Goal: Find specific page/section: Find specific page/section

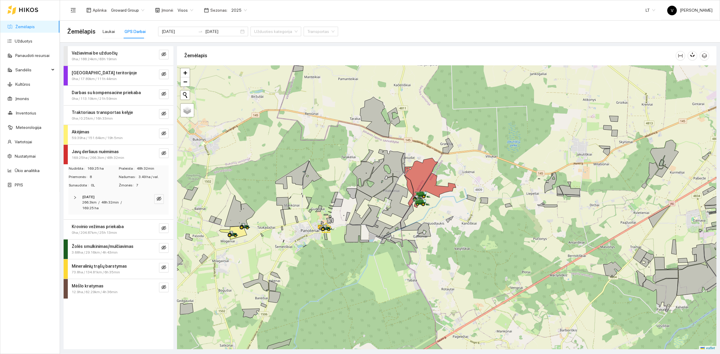
scroll to position [2, 0]
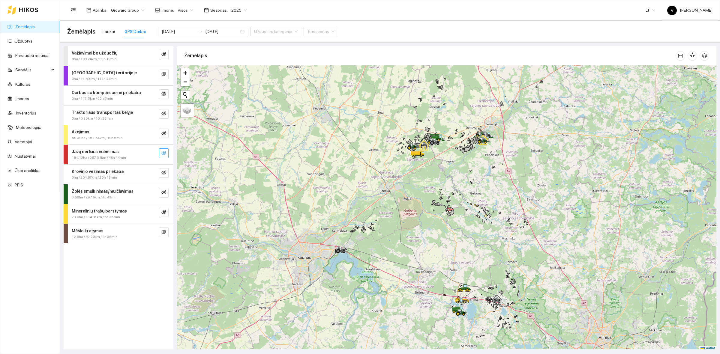
click at [162, 155] on icon "eye-invisible" at bounding box center [163, 153] width 5 height 5
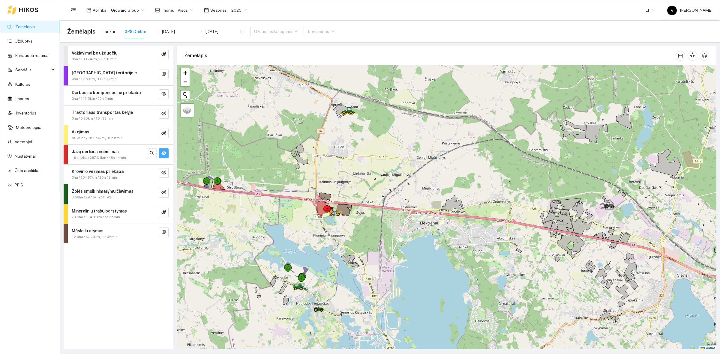
scroll to position [2, 0]
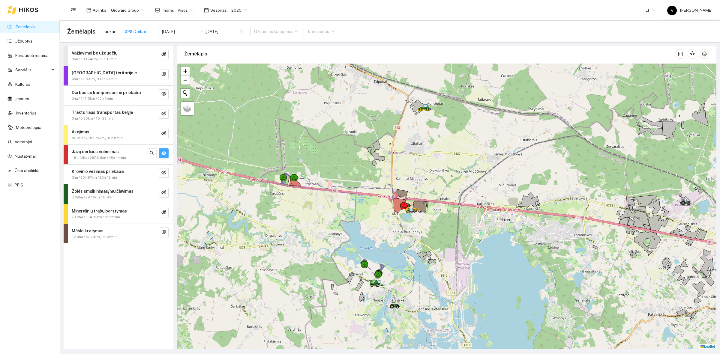
drag, startPoint x: 329, startPoint y: 239, endPoint x: 405, endPoint y: 237, distance: 76.5
click at [405, 237] on div at bounding box center [446, 207] width 539 height 286
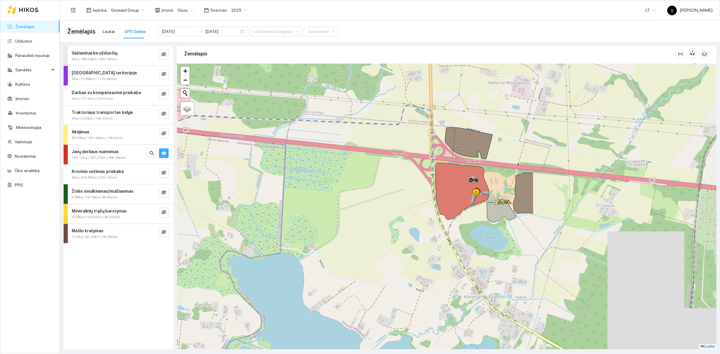
drag, startPoint x: 641, startPoint y: 306, endPoint x: 410, endPoint y: 250, distance: 238.0
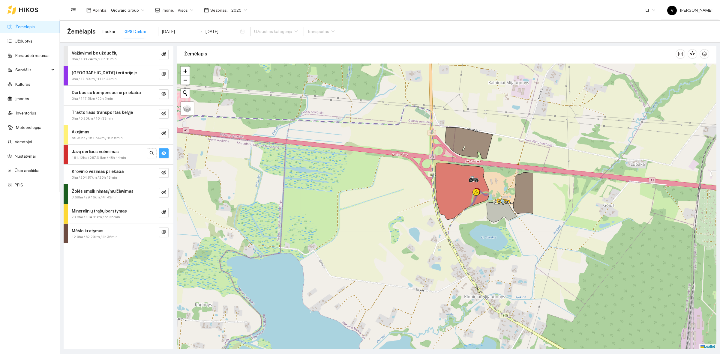
click at [410, 250] on div at bounding box center [446, 207] width 539 height 286
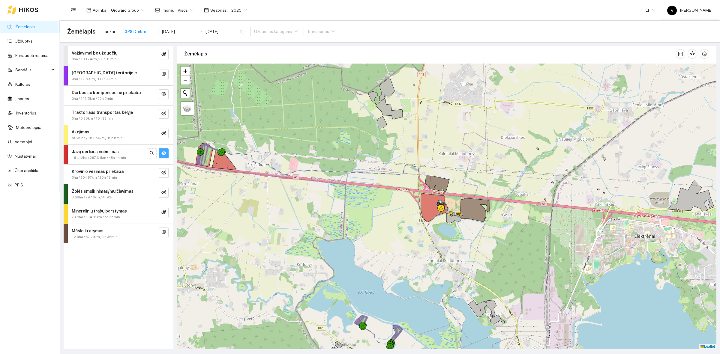
drag, startPoint x: 403, startPoint y: 302, endPoint x: 410, endPoint y: 191, distance: 110.9
click at [410, 192] on div at bounding box center [446, 207] width 539 height 286
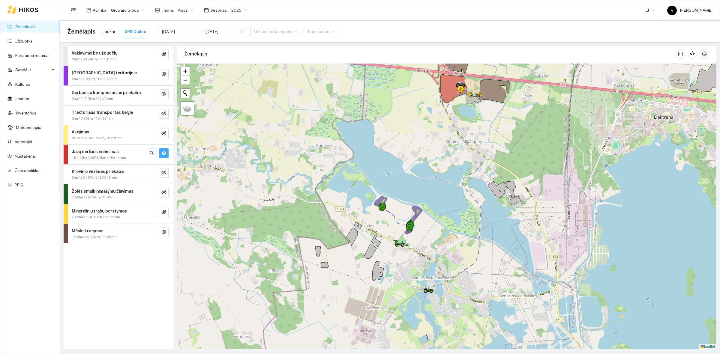
drag, startPoint x: 436, startPoint y: 224, endPoint x: 441, endPoint y: 237, distance: 14.1
click at [441, 237] on div at bounding box center [446, 207] width 539 height 286
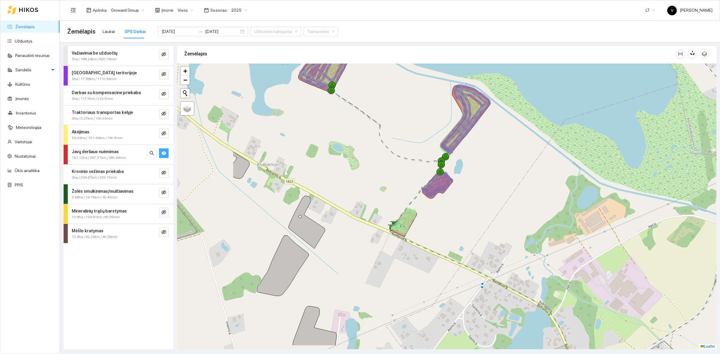
drag, startPoint x: 389, startPoint y: 234, endPoint x: 505, endPoint y: 182, distance: 127.5
click at [504, 183] on div at bounding box center [446, 207] width 539 height 286
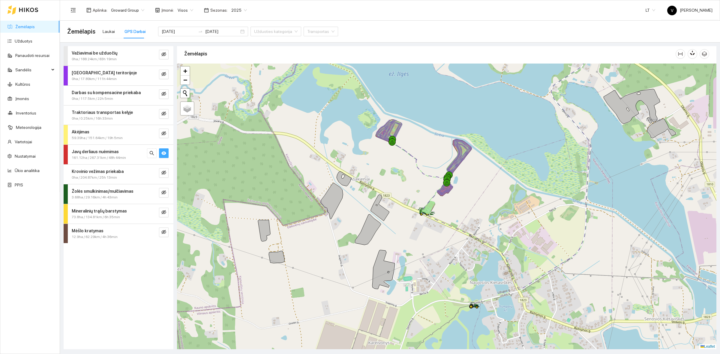
drag, startPoint x: 502, startPoint y: 190, endPoint x: 465, endPoint y: 200, distance: 38.5
click at [467, 200] on div at bounding box center [446, 207] width 539 height 286
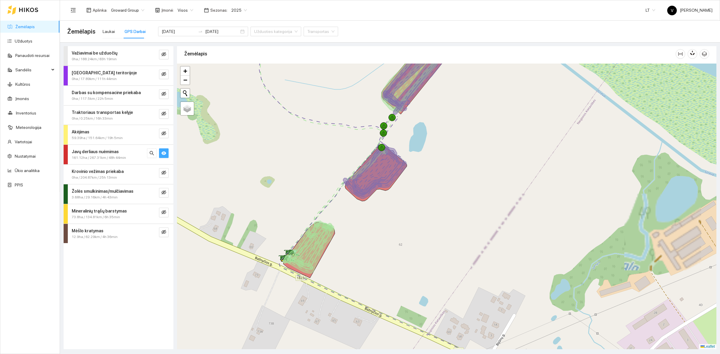
drag, startPoint x: 460, startPoint y: 168, endPoint x: 462, endPoint y: 203, distance: 34.8
click at [462, 201] on div at bounding box center [446, 207] width 539 height 286
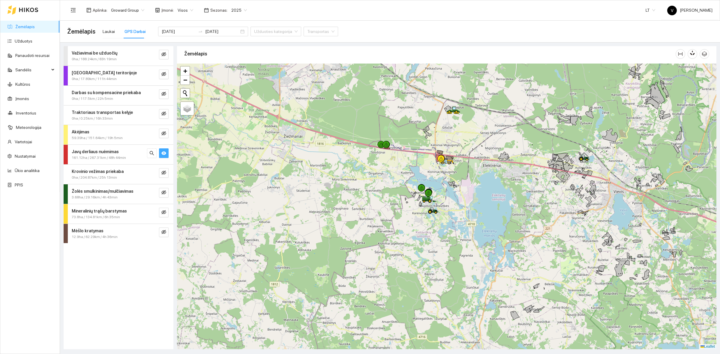
drag, startPoint x: 415, startPoint y: 222, endPoint x: 406, endPoint y: 222, distance: 8.4
click at [406, 222] on div at bounding box center [446, 207] width 539 height 286
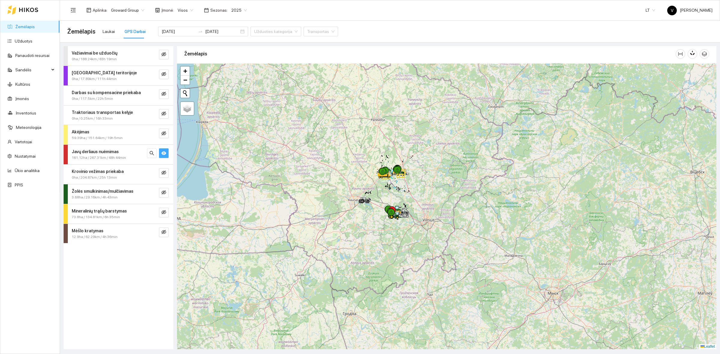
drag, startPoint x: 379, startPoint y: 184, endPoint x: 387, endPoint y: 222, distance: 39.5
click at [388, 230] on div at bounding box center [446, 207] width 539 height 286
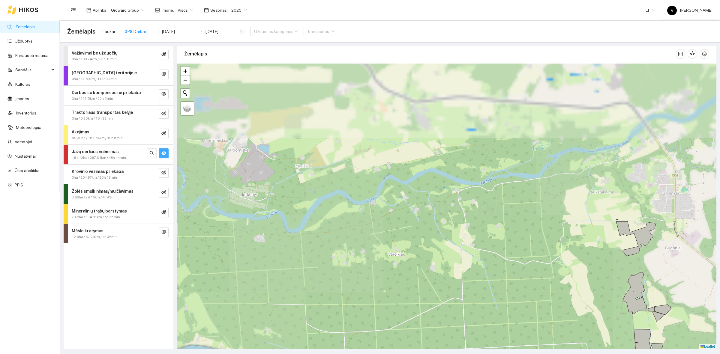
drag, startPoint x: 363, startPoint y: 182, endPoint x: 344, endPoint y: 275, distance: 95.3
click at [341, 287] on div at bounding box center [446, 207] width 539 height 286
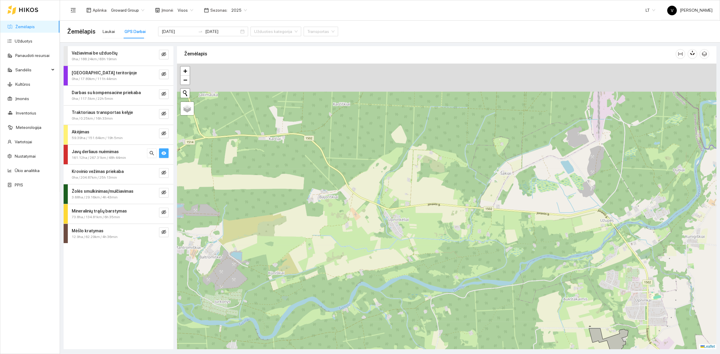
drag, startPoint x: 376, startPoint y: 192, endPoint x: 373, endPoint y: 293, distance: 100.8
click at [373, 296] on div at bounding box center [446, 207] width 539 height 286
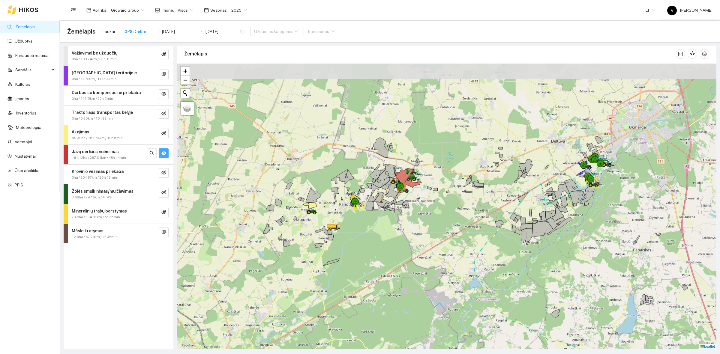
drag, startPoint x: 372, startPoint y: 167, endPoint x: 392, endPoint y: 227, distance: 63.1
click at [372, 252] on div at bounding box center [446, 207] width 539 height 286
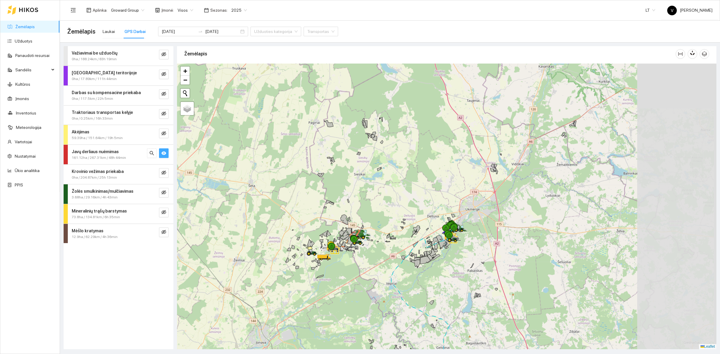
drag, startPoint x: 576, startPoint y: 225, endPoint x: 455, endPoint y: 233, distance: 121.3
click at [459, 233] on div at bounding box center [446, 207] width 539 height 286
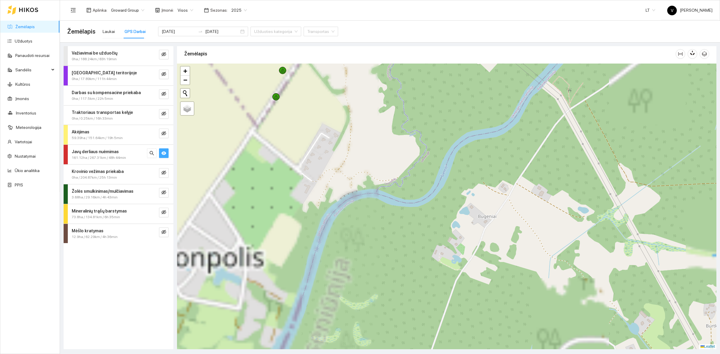
drag, startPoint x: 395, startPoint y: 230, endPoint x: 621, endPoint y: 237, distance: 226.2
click at [633, 239] on div at bounding box center [446, 207] width 539 height 286
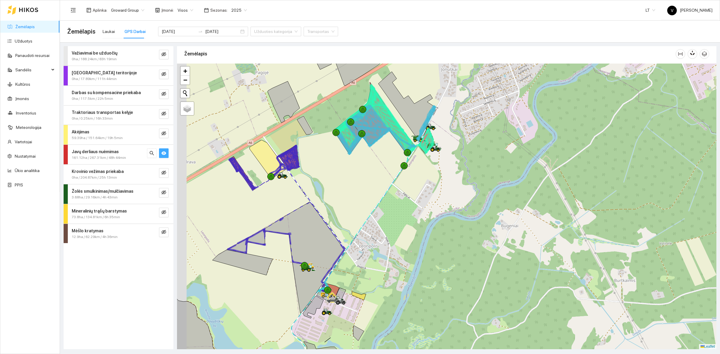
drag, startPoint x: 368, startPoint y: 221, endPoint x: 448, endPoint y: 213, distance: 81.0
click at [449, 217] on div at bounding box center [446, 207] width 539 height 286
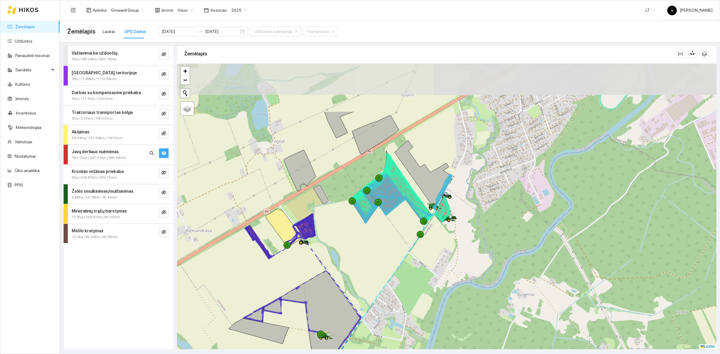
drag, startPoint x: 451, startPoint y: 173, endPoint x: 388, endPoint y: 250, distance: 100.1
click at [388, 250] on div at bounding box center [446, 207] width 539 height 286
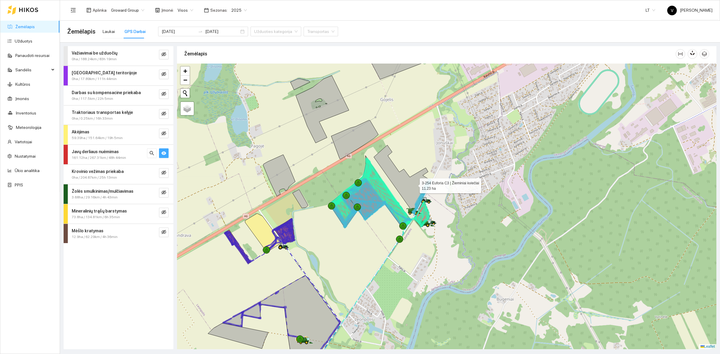
drag, startPoint x: 420, startPoint y: 184, endPoint x: 415, endPoint y: 184, distance: 5.4
click at [415, 184] on icon at bounding box center [402, 179] width 57 height 69
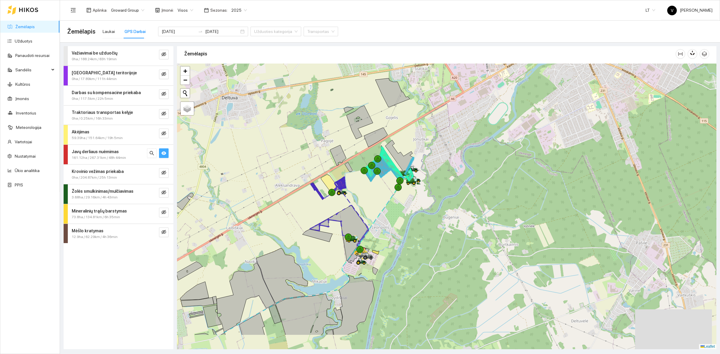
drag, startPoint x: 425, startPoint y: 250, endPoint x: 420, endPoint y: 210, distance: 39.6
click at [420, 210] on div at bounding box center [446, 207] width 539 height 286
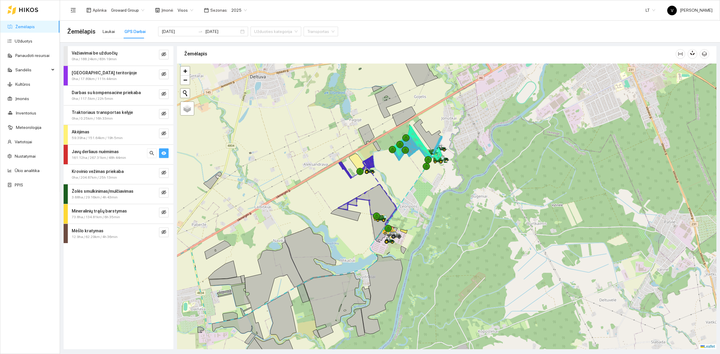
drag, startPoint x: 465, startPoint y: 209, endPoint x: 469, endPoint y: 203, distance: 7.3
click at [469, 203] on div at bounding box center [446, 207] width 539 height 286
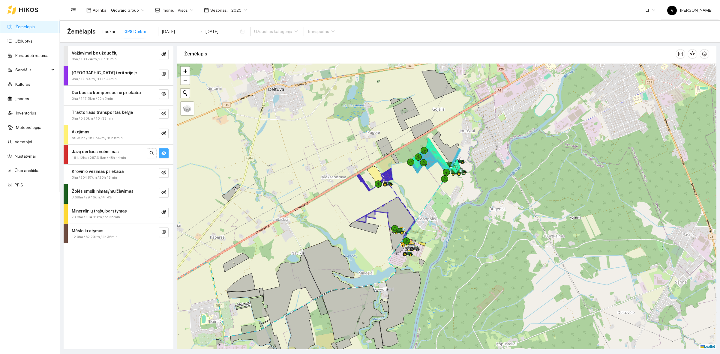
drag, startPoint x: 404, startPoint y: 174, endPoint x: 431, endPoint y: 206, distance: 41.9
click at [431, 206] on div at bounding box center [446, 207] width 539 height 286
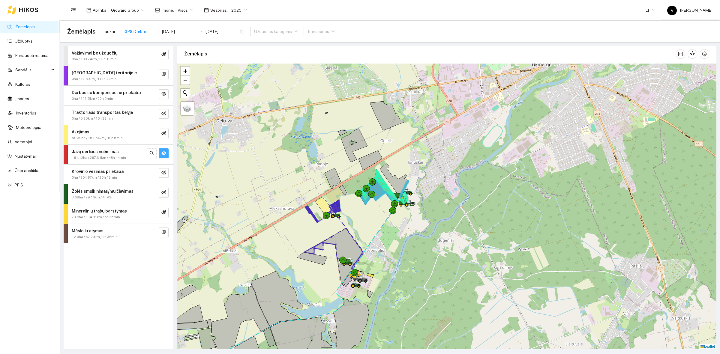
drag, startPoint x: 460, startPoint y: 146, endPoint x: 386, endPoint y: 210, distance: 97.8
click at [396, 162] on div at bounding box center [446, 207] width 539 height 286
